Goal: Information Seeking & Learning: Learn about a topic

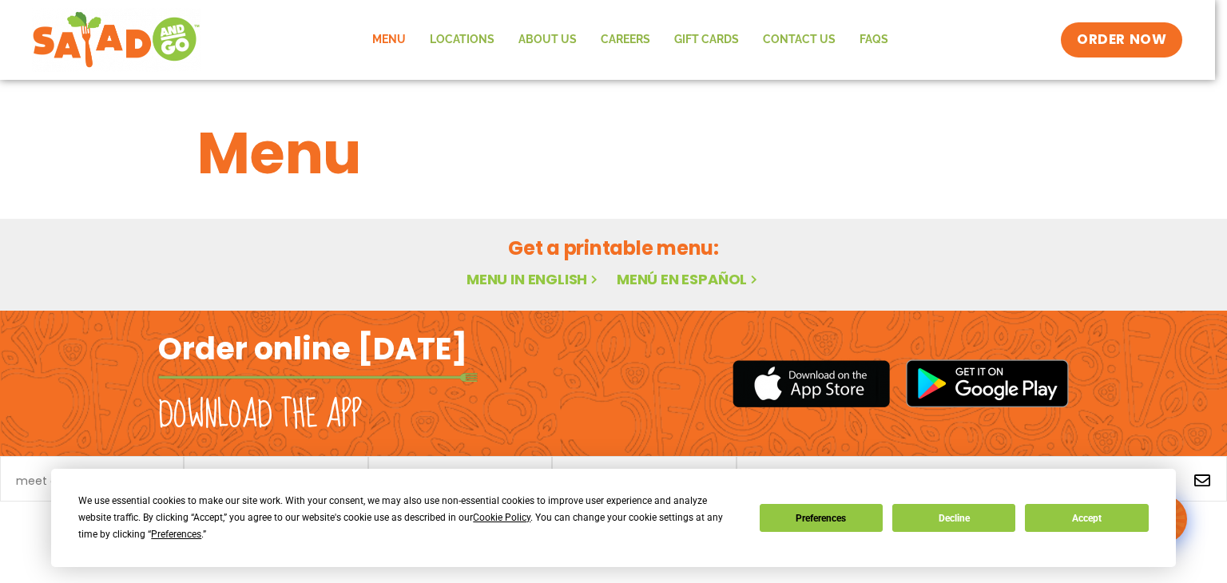
click at [562, 280] on div "Menu Featured Menu Featured Menu Salads Salads Wraps Wraps Soup Soup Breakfast …" at bounding box center [613, 195] width 1227 height 231
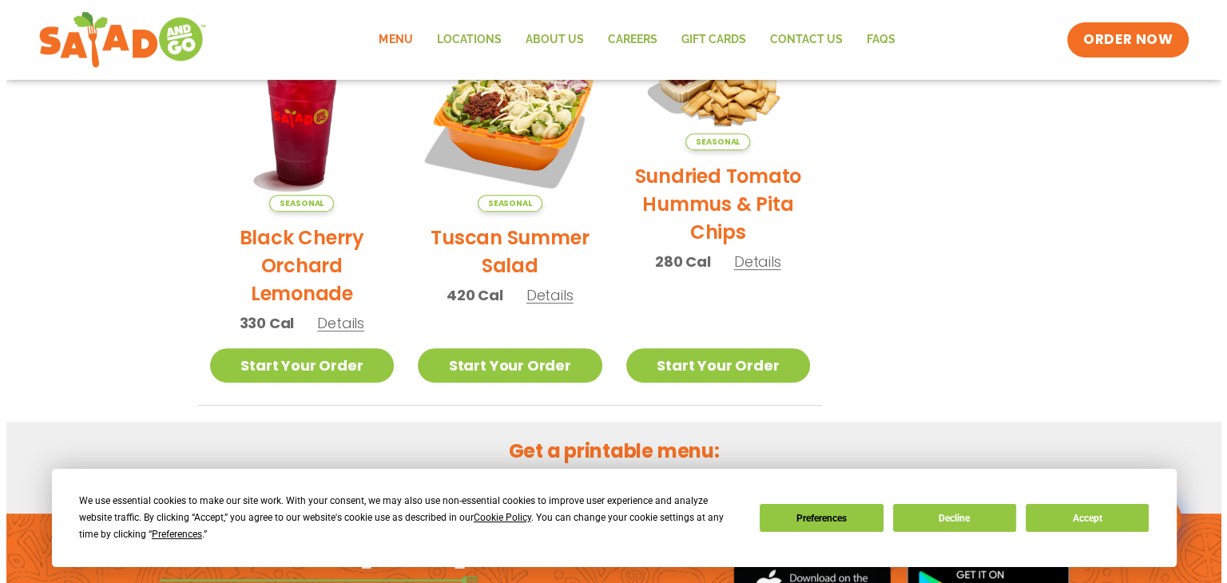
scroll to position [799, 0]
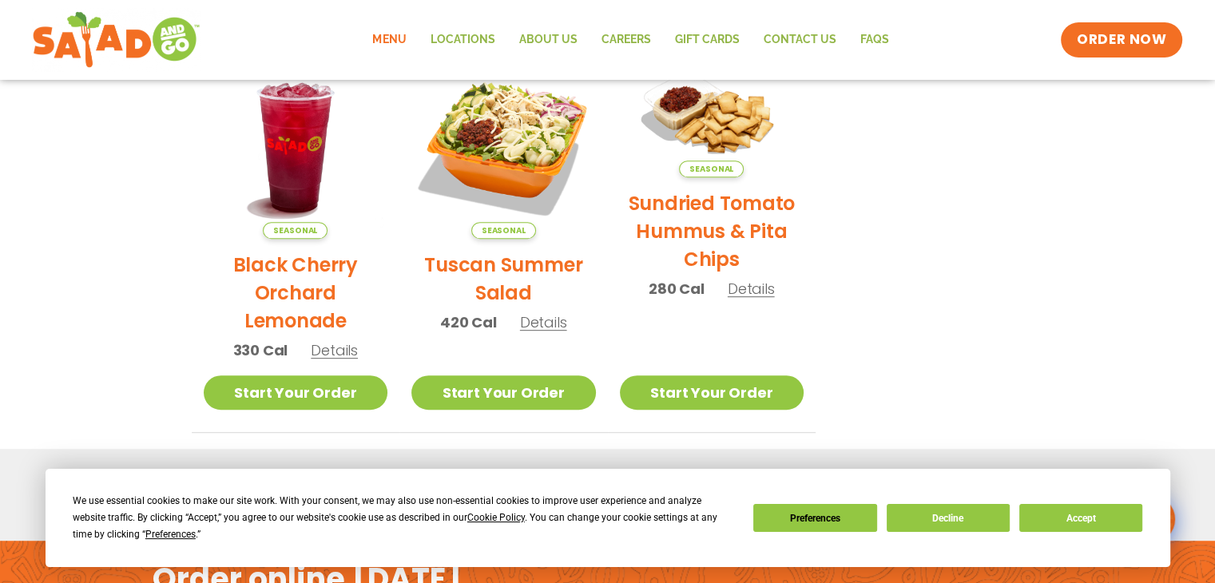
click at [538, 324] on span "Details" at bounding box center [543, 322] width 47 height 20
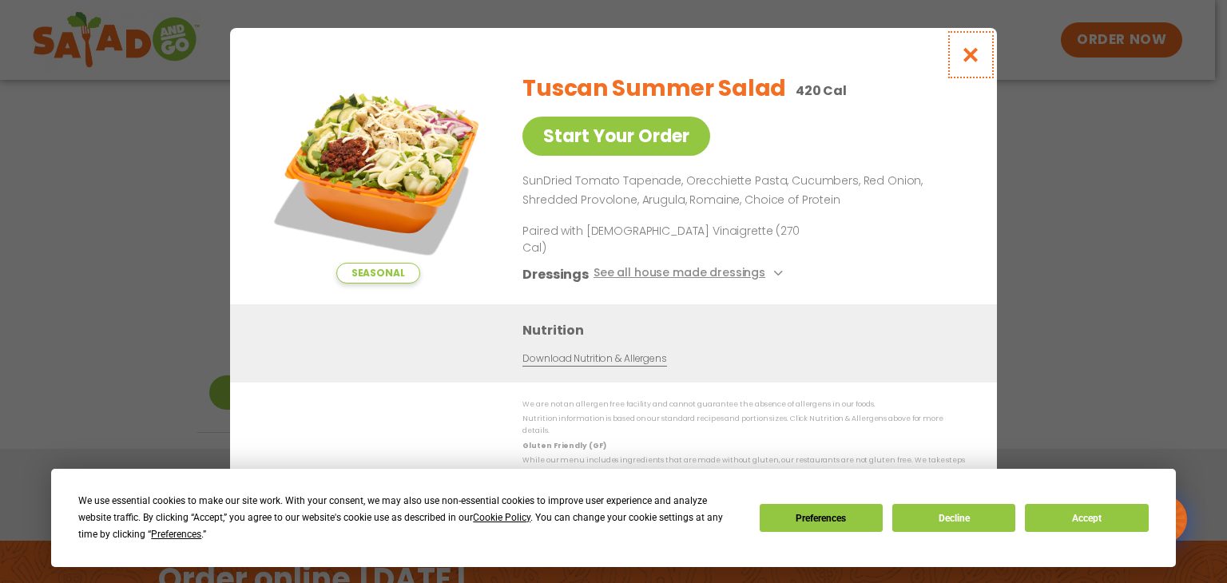
click at [971, 63] on icon "Close modal" at bounding box center [971, 54] width 20 height 17
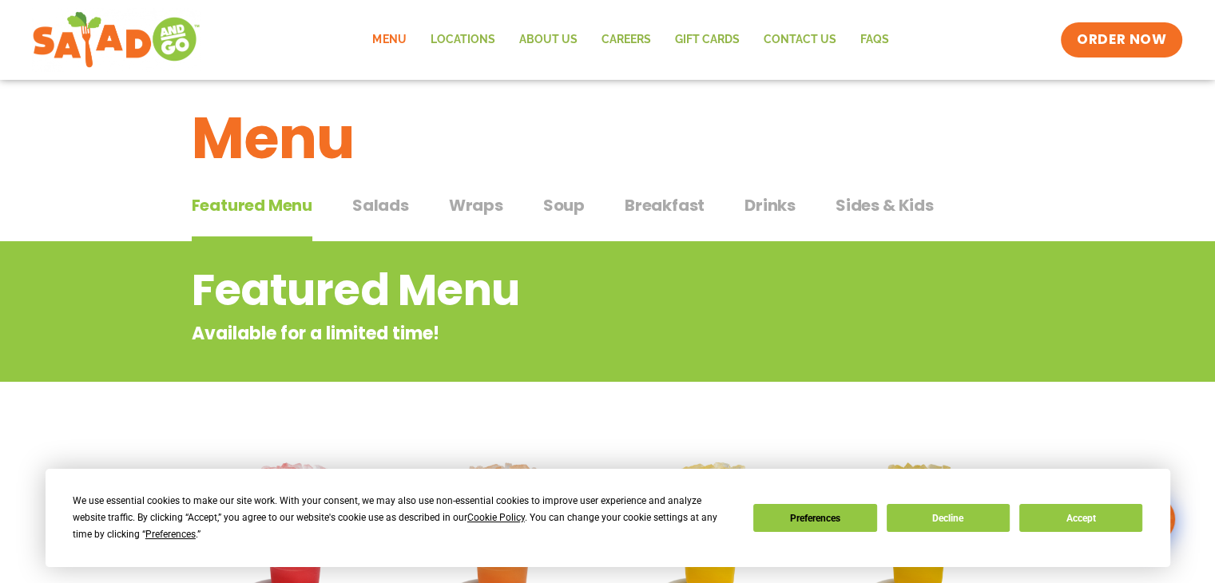
scroll to position [0, 0]
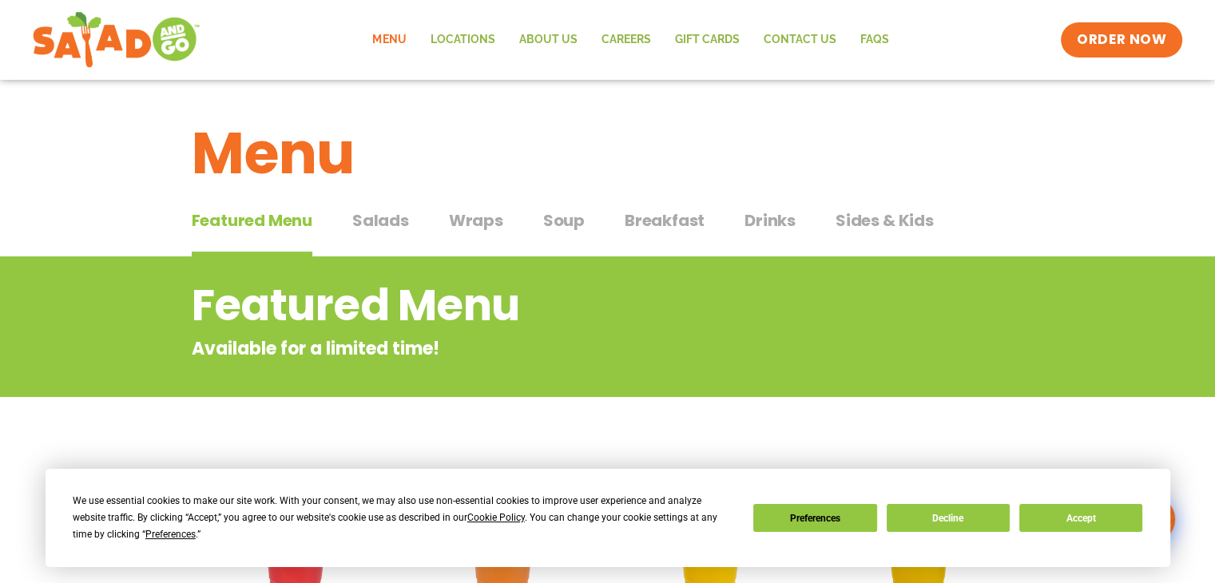
click at [395, 224] on span "Salads" at bounding box center [380, 221] width 57 height 24
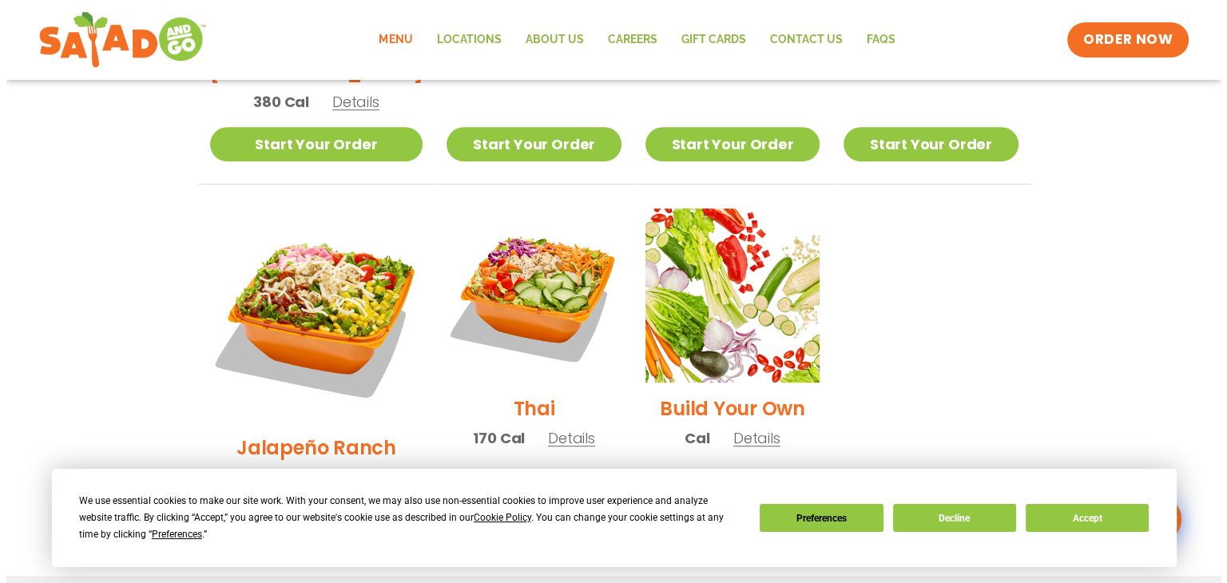
scroll to position [1118, 0]
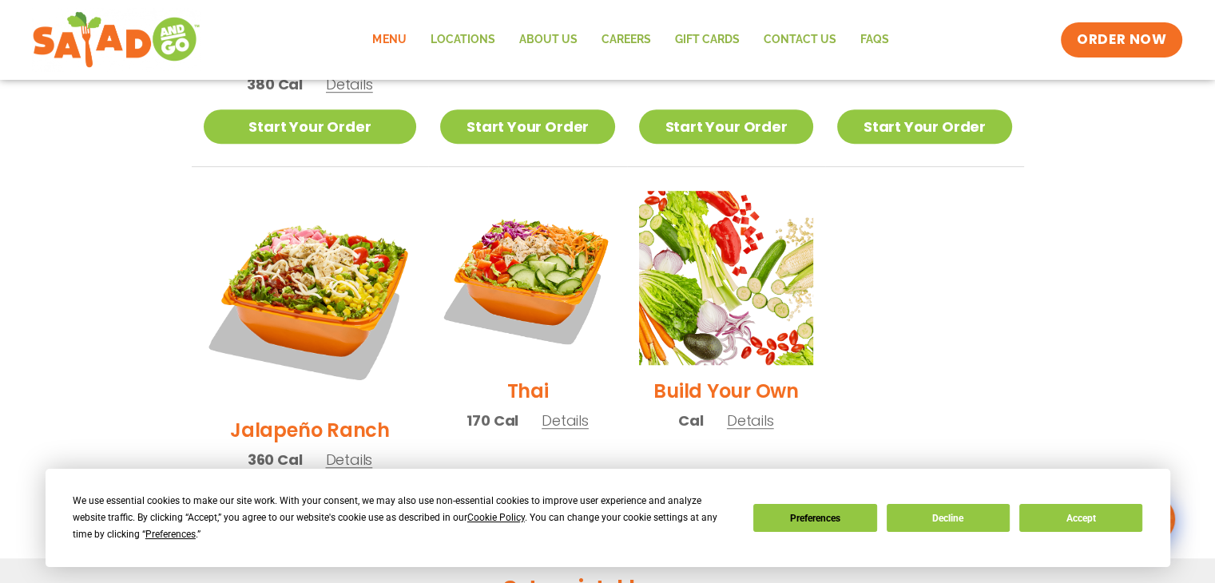
click at [542, 411] on span "Details" at bounding box center [565, 421] width 47 height 20
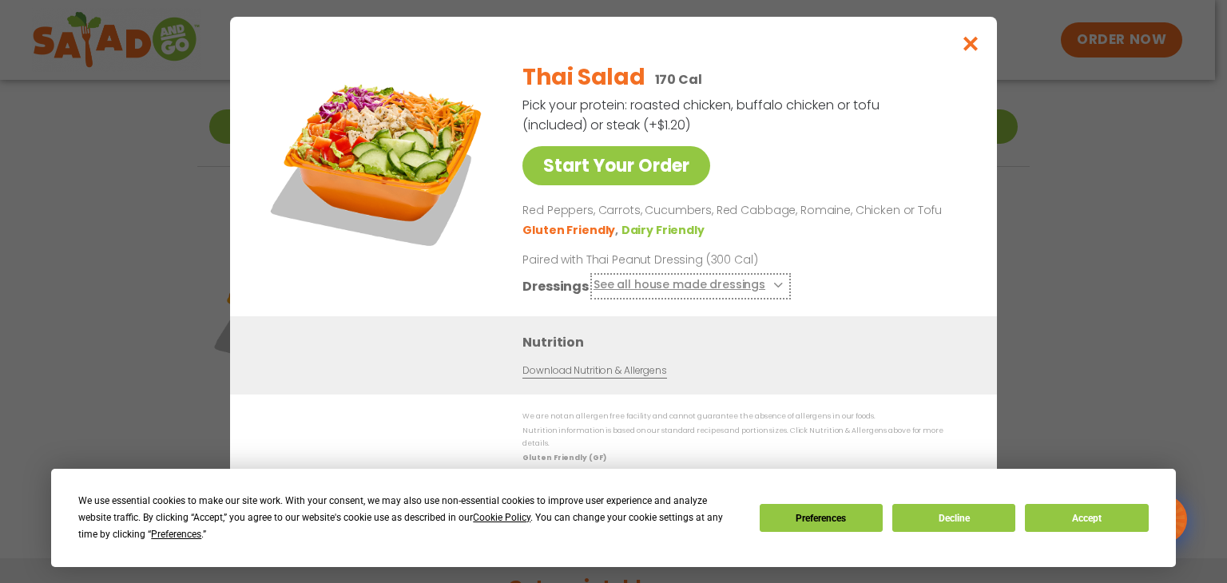
click at [773, 288] on icon at bounding box center [776, 285] width 6 height 6
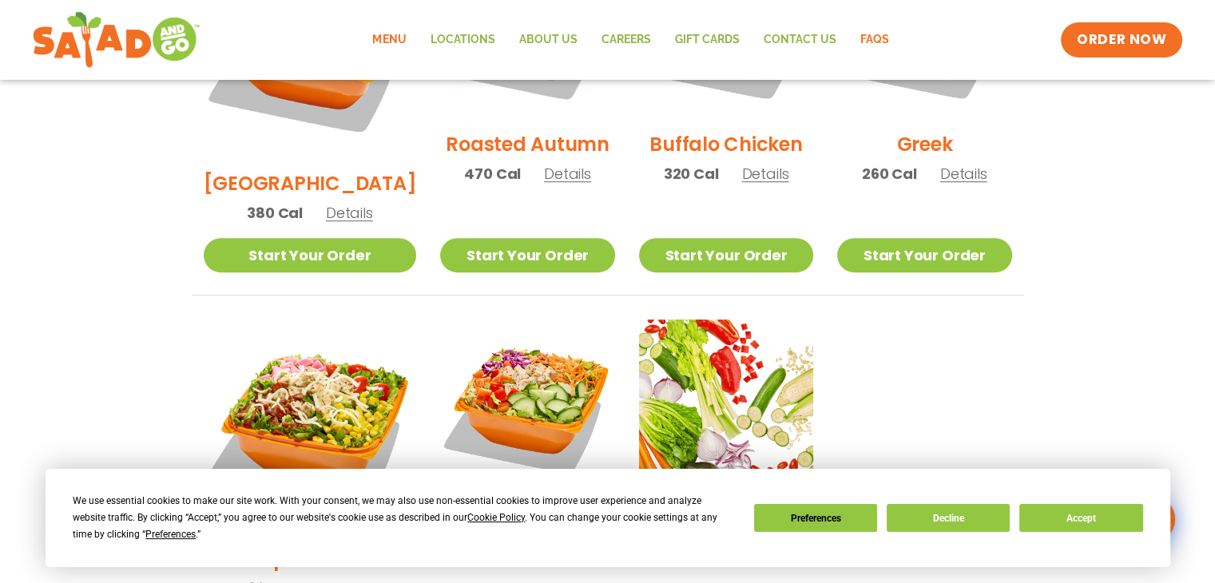
scroll to position [989, 0]
